Goal: Information Seeking & Learning: Understand process/instructions

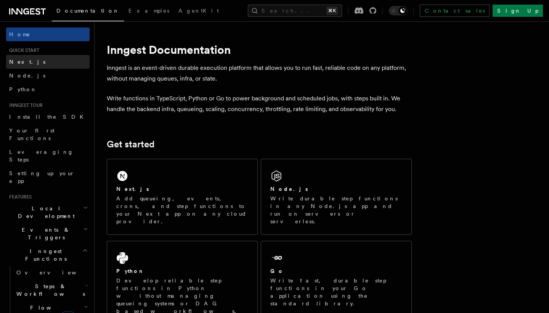
click at [47, 65] on link "Next.js" at bounding box center [48, 62] width 84 height 14
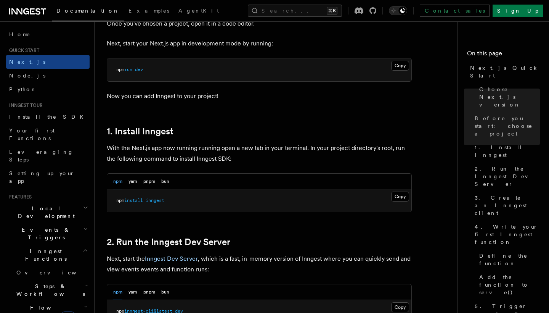
scroll to position [365, 0]
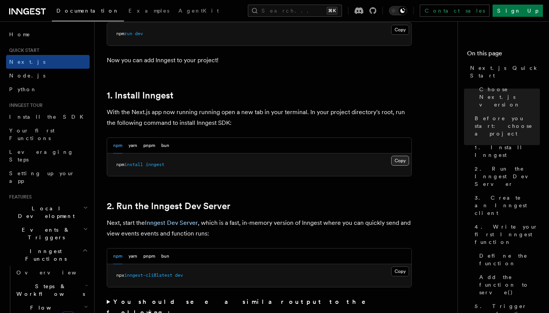
click at [403, 161] on button "Copy Copied" at bounding box center [400, 161] width 18 height 10
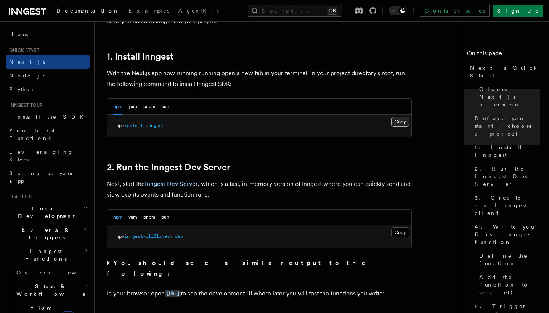
scroll to position [447, 0]
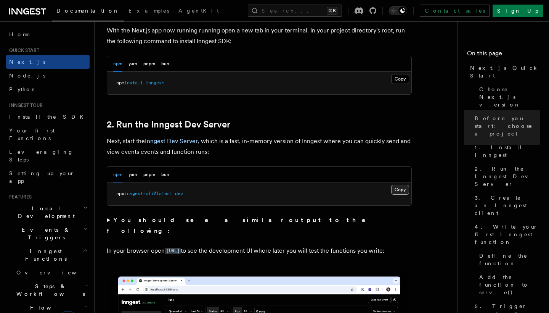
click at [401, 190] on button "Copy Copied" at bounding box center [400, 190] width 18 height 10
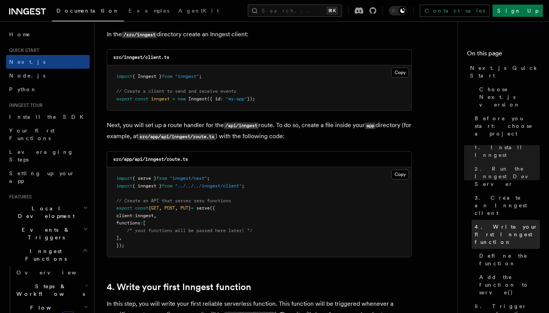
scroll to position [979, 0]
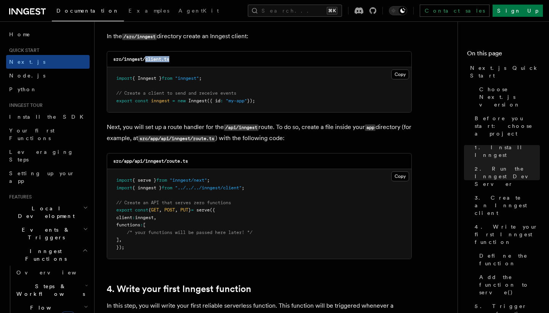
drag, startPoint x: 149, startPoint y: 59, endPoint x: 207, endPoint y: 59, distance: 58.7
click at [207, 59] on div "src/inngest/client.ts" at bounding box center [259, 59] width 304 height 16
click at [397, 72] on button "Copy Copied" at bounding box center [400, 74] width 18 height 10
click at [401, 173] on button "Copy Copied" at bounding box center [400, 176] width 18 height 10
click at [400, 174] on button "Copy Copied" at bounding box center [400, 176] width 18 height 10
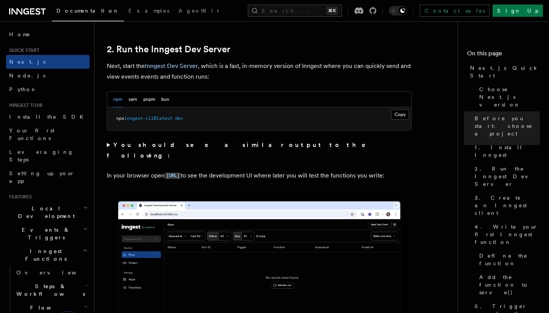
scroll to position [508, 0]
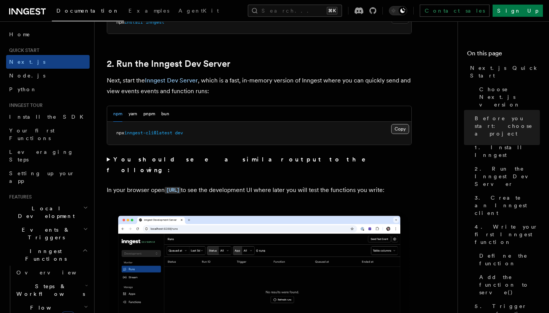
click at [397, 125] on button "Copy Copied" at bounding box center [400, 129] width 18 height 10
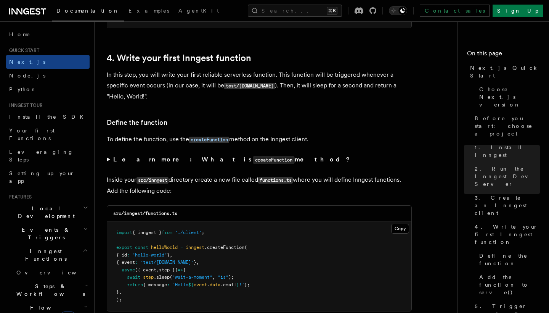
scroll to position [1343, 0]
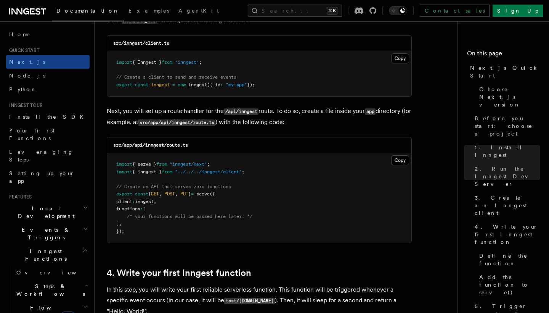
scroll to position [994, 0]
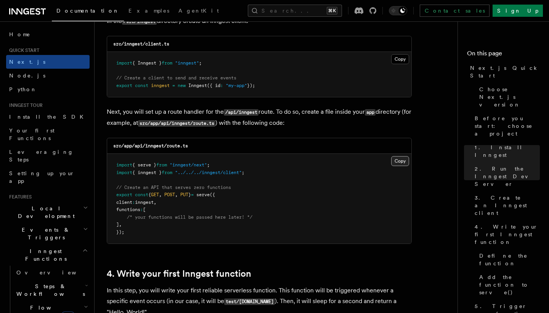
click at [397, 157] on button "Copy Copied" at bounding box center [400, 161] width 18 height 10
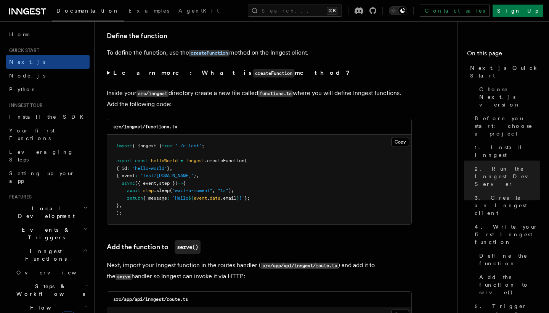
scroll to position [1362, 0]
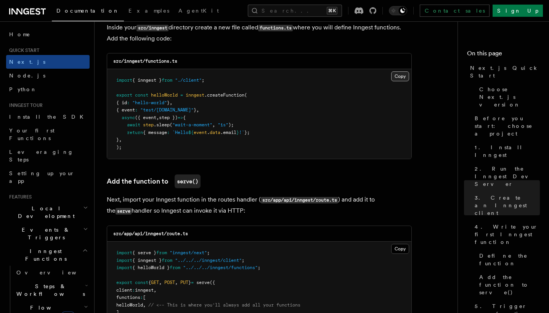
click at [403, 75] on button "Copy Copied" at bounding box center [400, 76] width 18 height 10
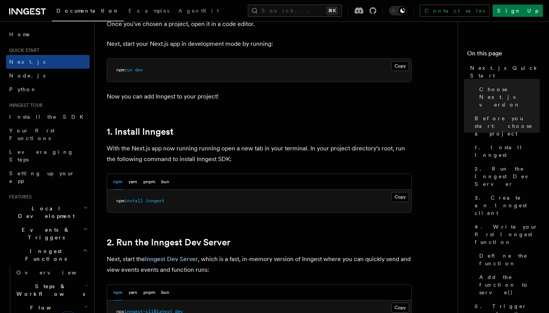
scroll to position [381, 0]
